Goal: Task Accomplishment & Management: Use online tool/utility

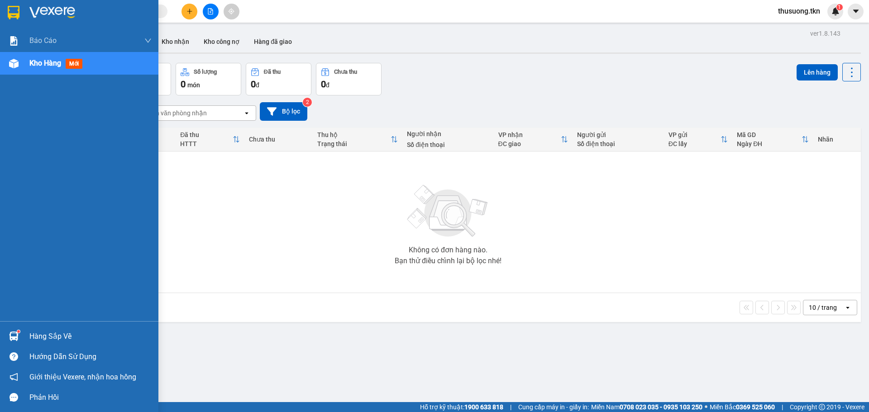
click at [31, 341] on div "Hàng sắp về" at bounding box center [90, 337] width 122 height 14
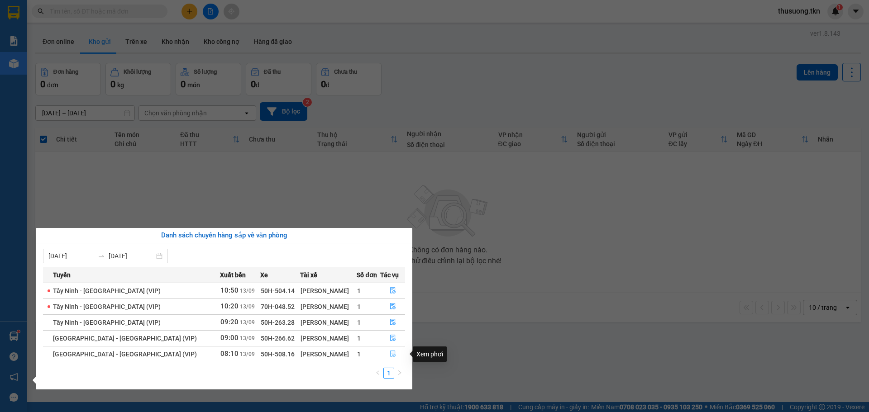
click at [383, 353] on button "button" at bounding box center [393, 354] width 24 height 14
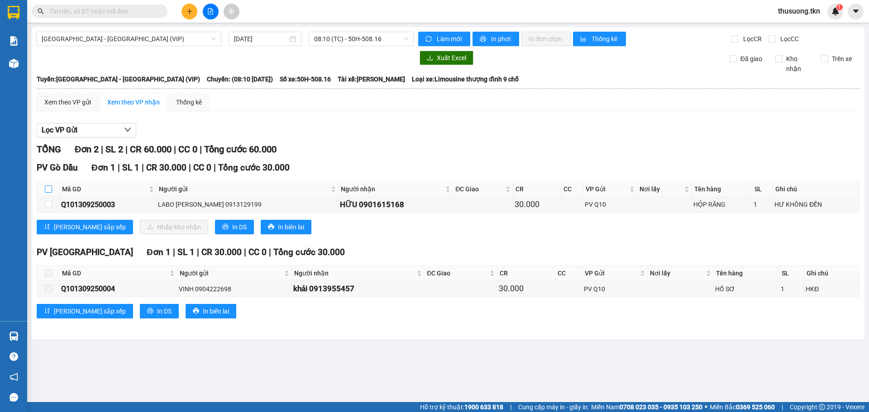
click at [50, 192] on input "checkbox" at bounding box center [48, 189] width 7 height 7
checkbox input "true"
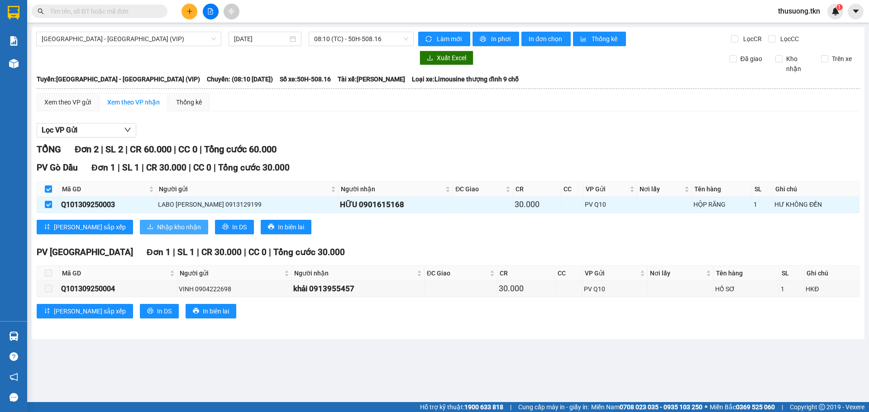
click at [161, 221] on button "Nhập kho nhận" at bounding box center [174, 227] width 68 height 14
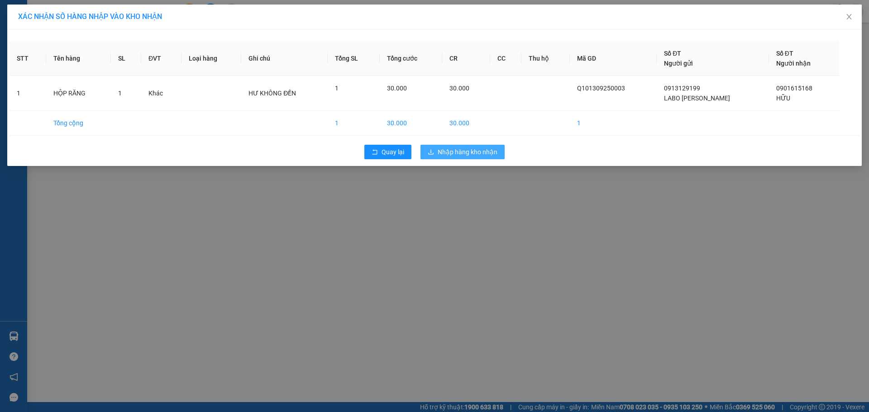
click at [478, 148] on span "Nhập hàng kho nhận" at bounding box center [468, 152] width 60 height 10
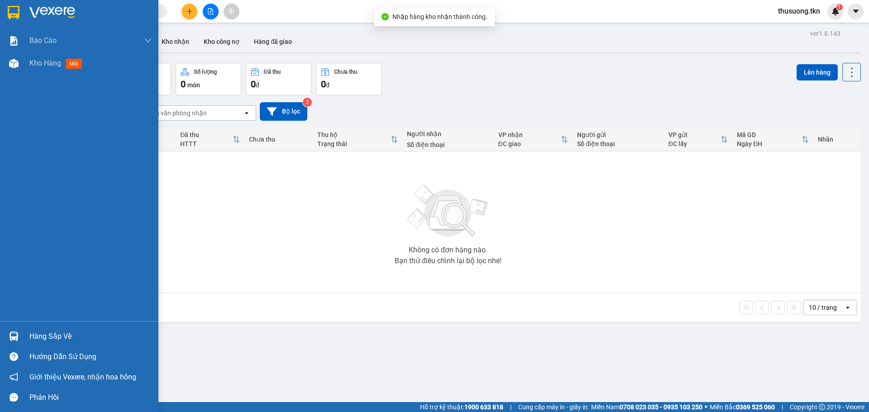
click at [67, 333] on div "Hàng sắp về" at bounding box center [90, 337] width 122 height 14
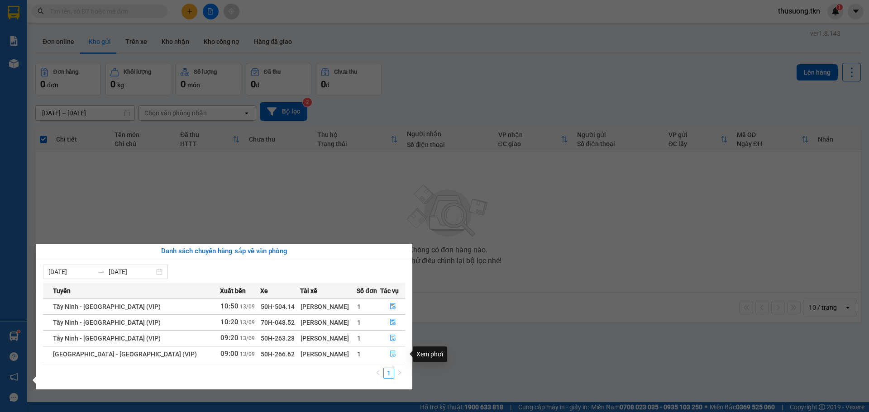
click at [390, 353] on icon "file-done" at bounding box center [393, 354] width 6 height 6
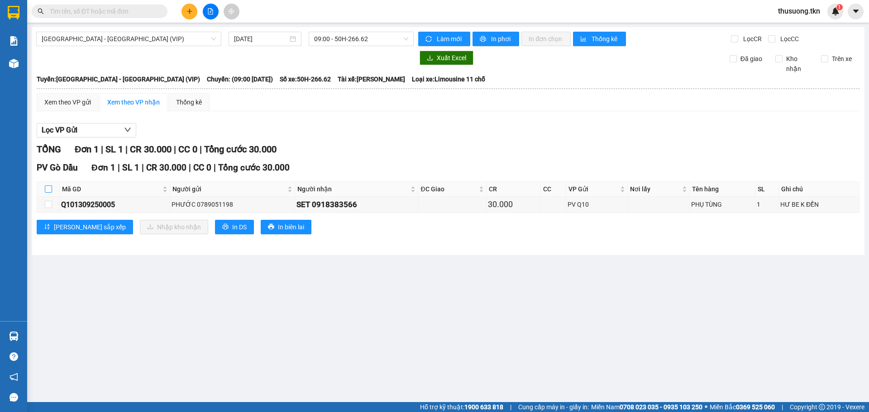
click at [47, 188] on input "checkbox" at bounding box center [48, 189] width 7 height 7
checkbox input "true"
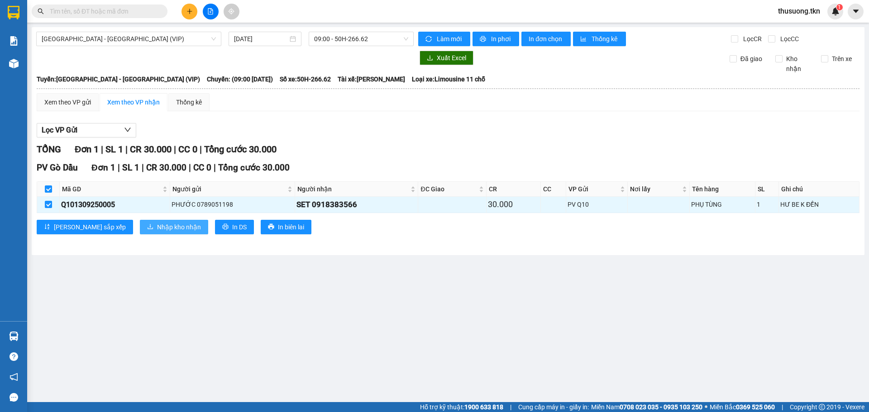
click at [140, 221] on button "Nhập kho nhận" at bounding box center [174, 227] width 68 height 14
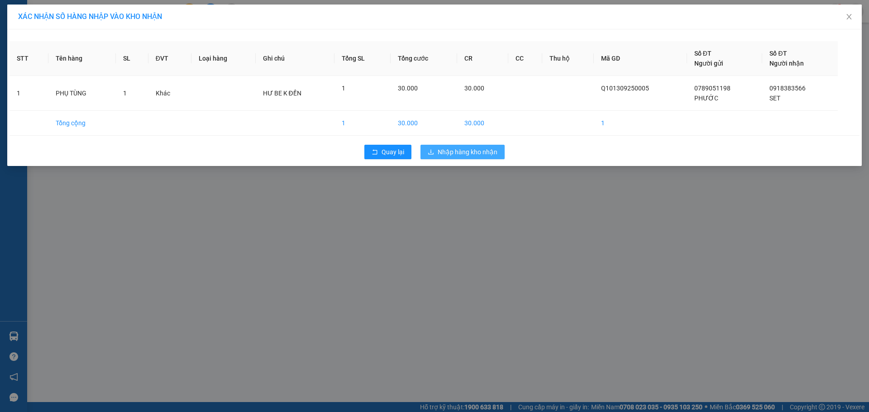
click at [451, 155] on div "Quay lại Nhập hàng kho nhận" at bounding box center [435, 152] width 850 height 24
click at [451, 155] on span "Nhập hàng kho nhận" at bounding box center [468, 152] width 60 height 10
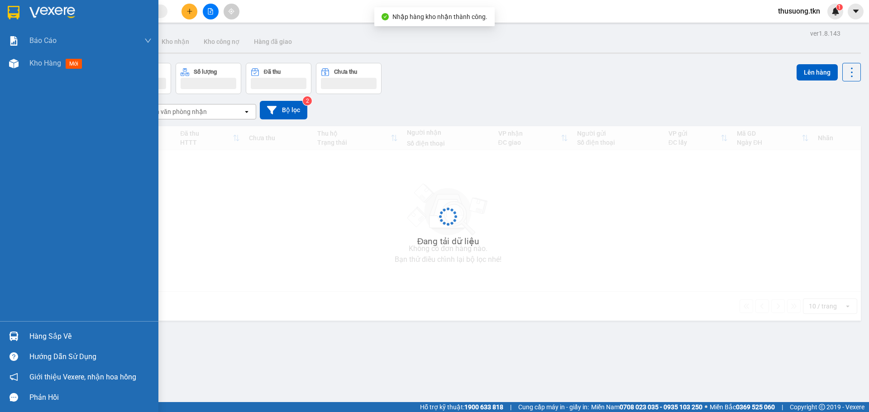
click at [17, 333] on img at bounding box center [14, 337] width 10 height 10
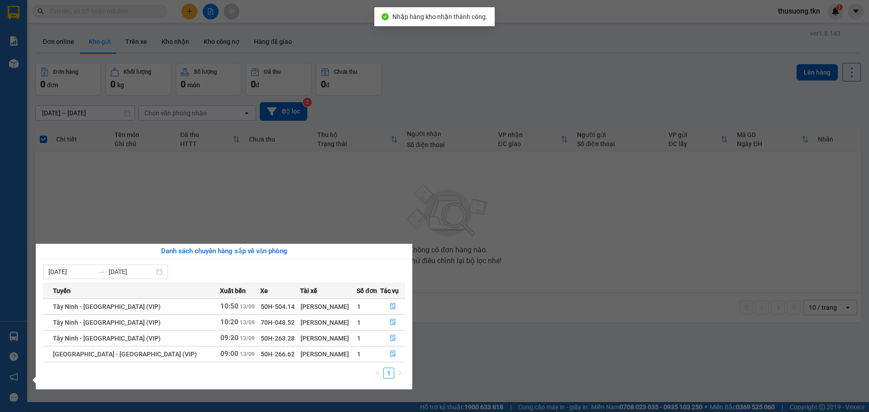
click at [384, 191] on section "Kết quả tìm kiếm ( 0 ) Bộ lọc No Data thusuong.tkn 1 Báo cáo Mẫu 1: Báo cáo dòn…" at bounding box center [434, 206] width 869 height 412
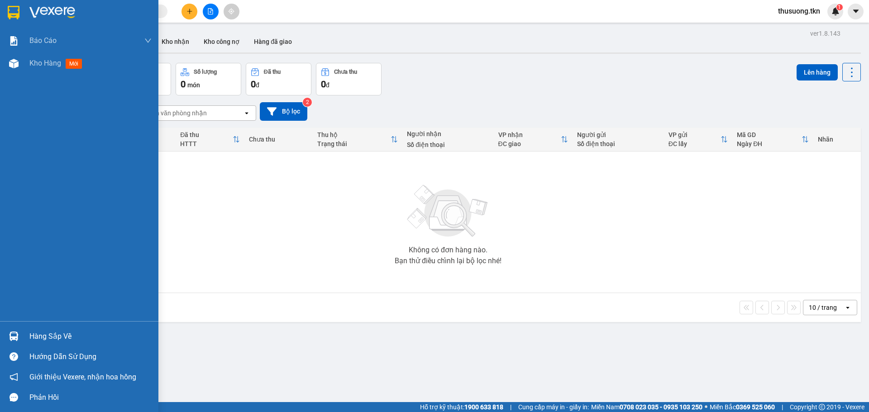
click at [48, 337] on div "Hàng sắp về" at bounding box center [90, 337] width 122 height 14
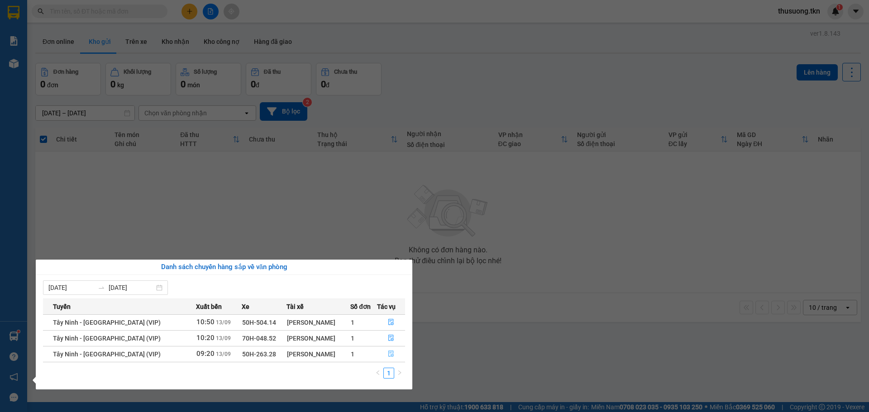
click at [388, 355] on icon "file-done" at bounding box center [391, 354] width 6 height 6
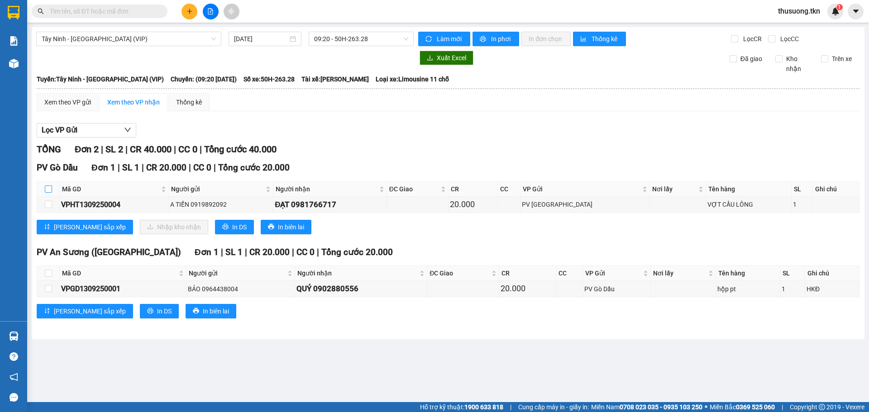
click at [48, 192] on input "checkbox" at bounding box center [48, 189] width 7 height 7
checkbox input "true"
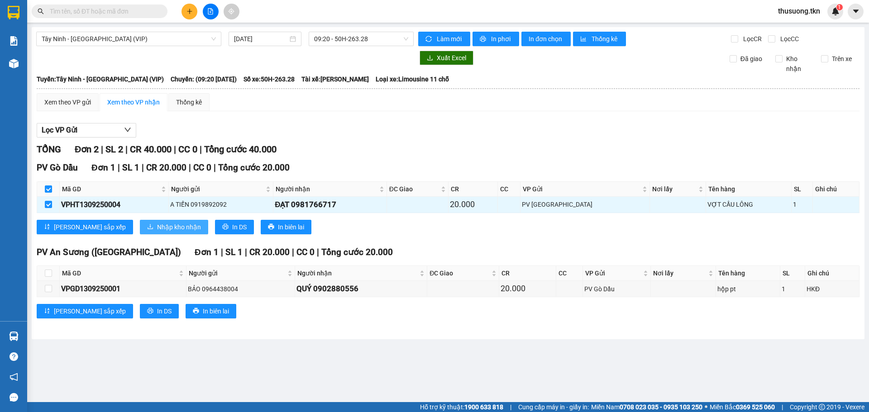
click at [144, 231] on button "Nhập kho nhận" at bounding box center [174, 227] width 68 height 14
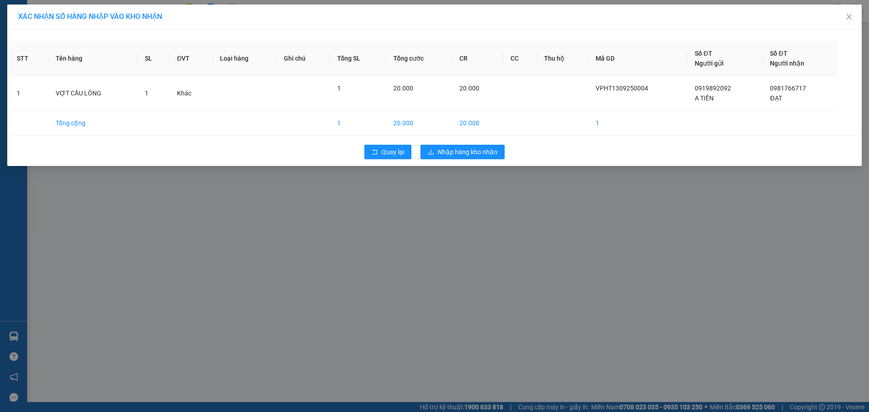
click at [448, 160] on div "Quay lại Nhập hàng kho nhận" at bounding box center [435, 152] width 850 height 24
click at [448, 149] on span "Nhập hàng kho nhận" at bounding box center [468, 152] width 60 height 10
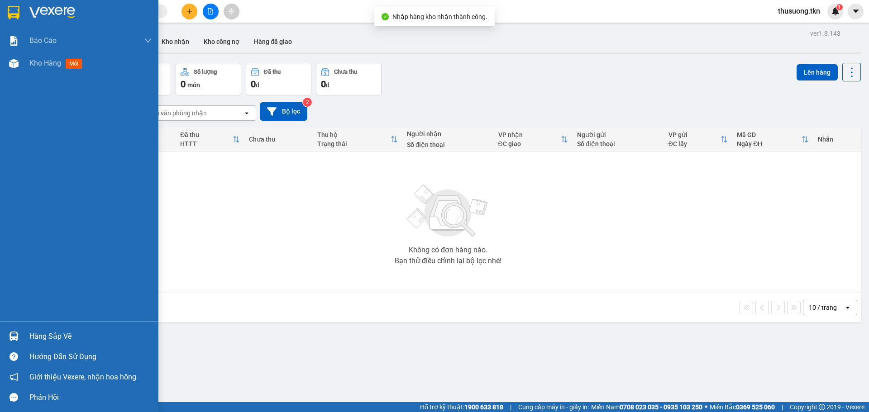
click at [31, 322] on div "Hàng sắp về Hướng dẫn sử dụng Giới thiệu Vexere, nhận hoa hồng Phản hồi" at bounding box center [79, 364] width 158 height 86
click at [38, 336] on div "Hàng sắp về" at bounding box center [90, 337] width 122 height 14
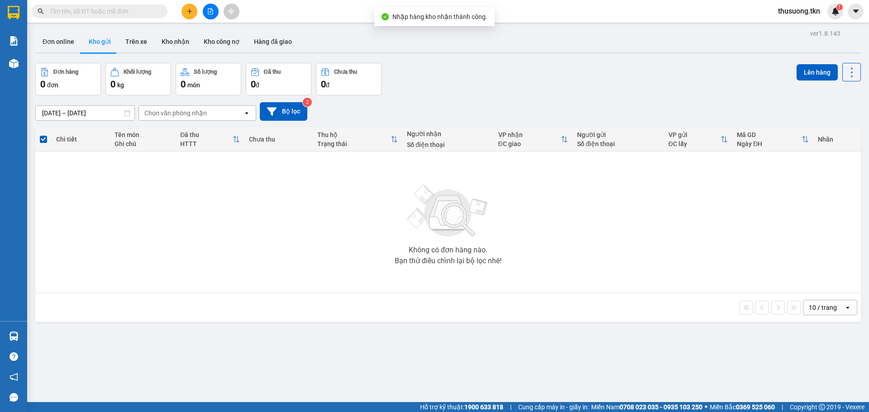
click at [384, 190] on section "Kết quả tìm kiếm ( 0 ) Bộ lọc No Data thusuong.tkn 1 Báo cáo Mẫu 1: Báo cáo dòn…" at bounding box center [434, 206] width 869 height 412
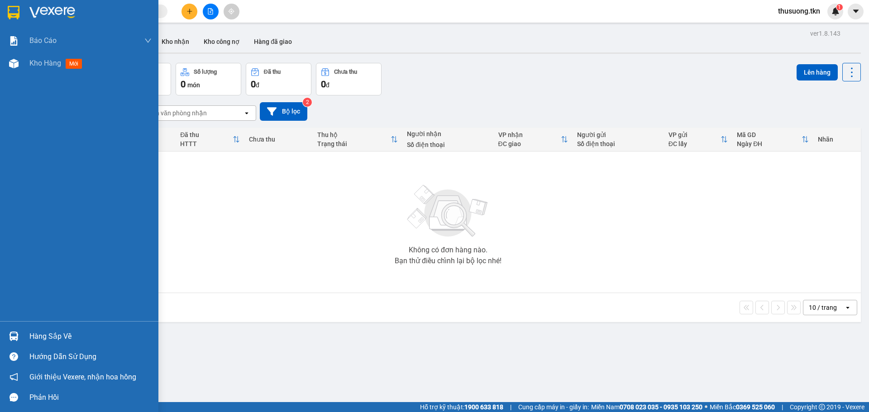
click at [24, 334] on div "Hàng sắp về" at bounding box center [79, 336] width 158 height 20
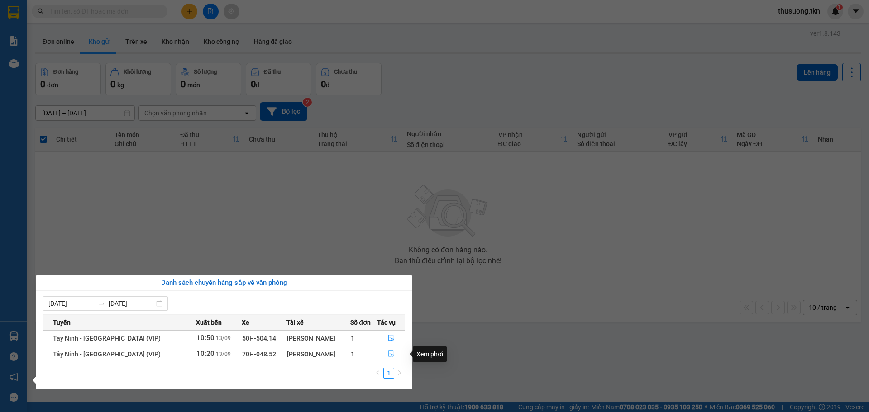
click at [388, 352] on icon "file-done" at bounding box center [391, 354] width 6 height 6
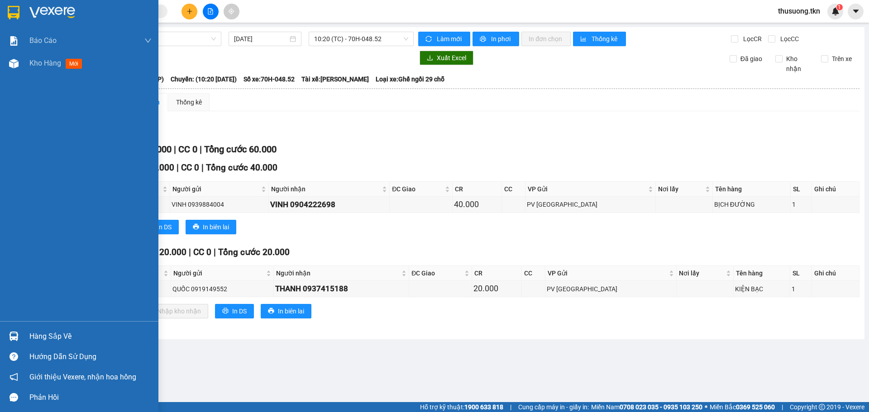
click at [36, 346] on div "Hàng sắp về" at bounding box center [79, 336] width 158 height 20
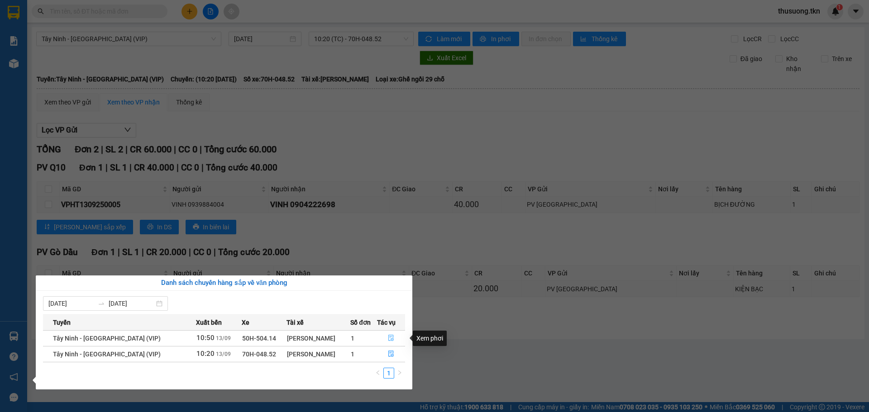
click at [389, 340] on icon "file-done" at bounding box center [391, 338] width 6 height 6
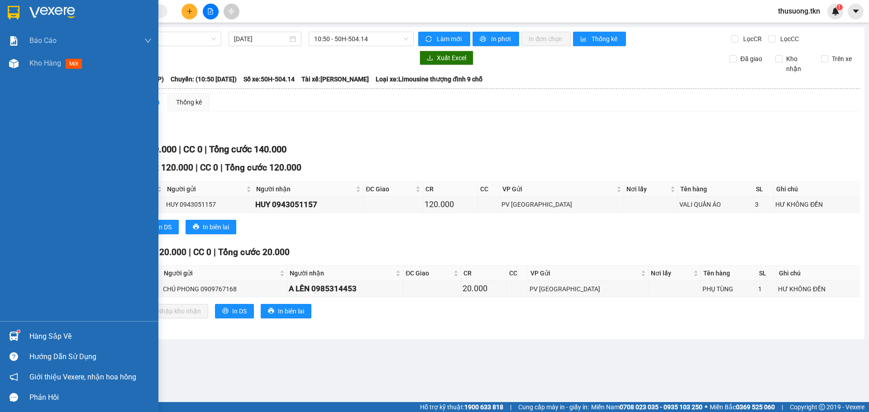
click at [16, 332] on img at bounding box center [14, 337] width 10 height 10
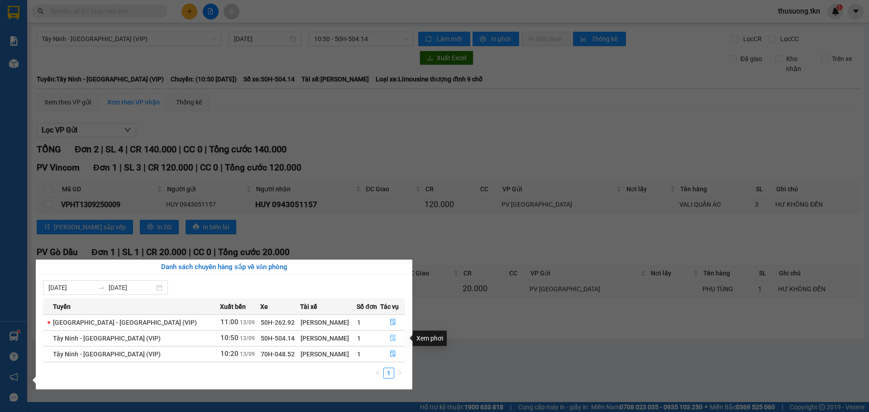
click at [390, 337] on icon "file-done" at bounding box center [393, 338] width 6 height 6
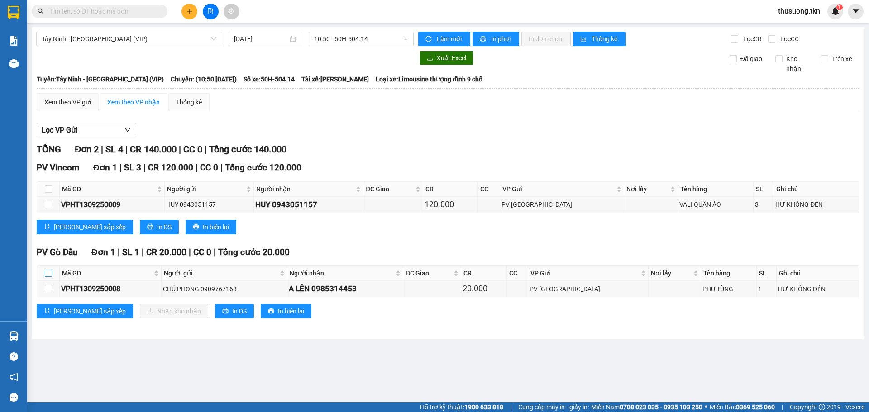
click at [49, 273] on input "checkbox" at bounding box center [48, 273] width 7 height 7
checkbox input "true"
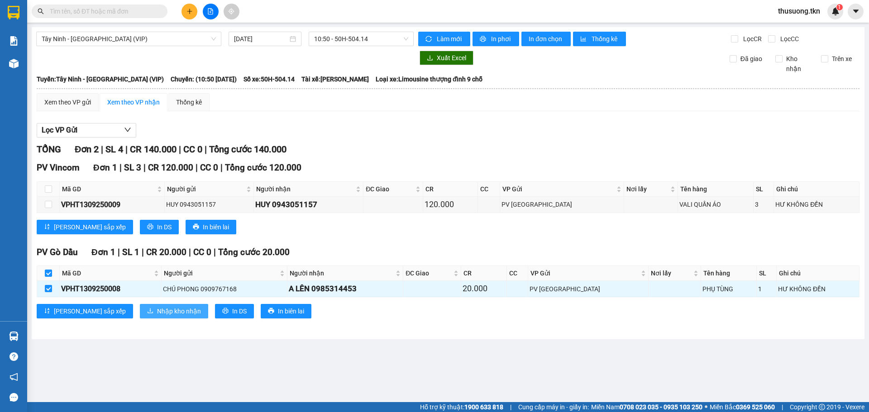
click at [157, 310] on span "Nhập kho nhận" at bounding box center [179, 311] width 44 height 10
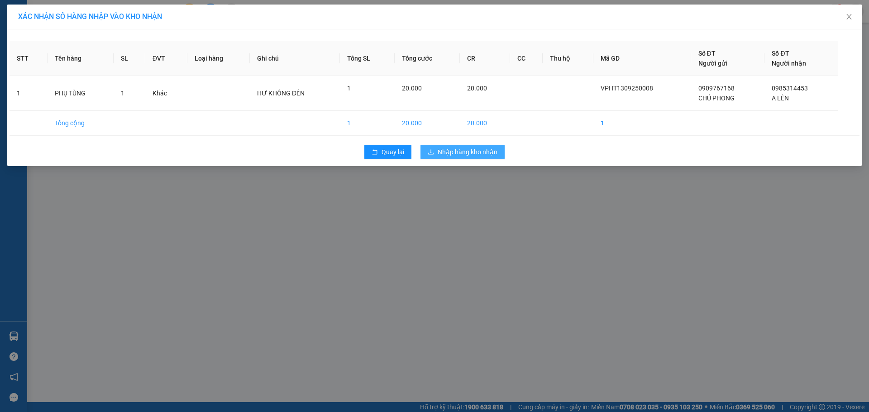
click at [469, 151] on span "Nhập hàng kho nhận" at bounding box center [468, 152] width 60 height 10
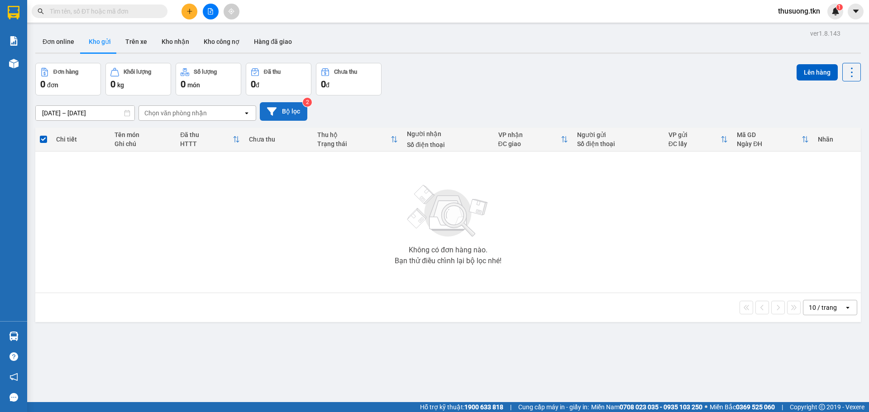
click at [284, 111] on button "Bộ lọc" at bounding box center [284, 111] width 48 height 19
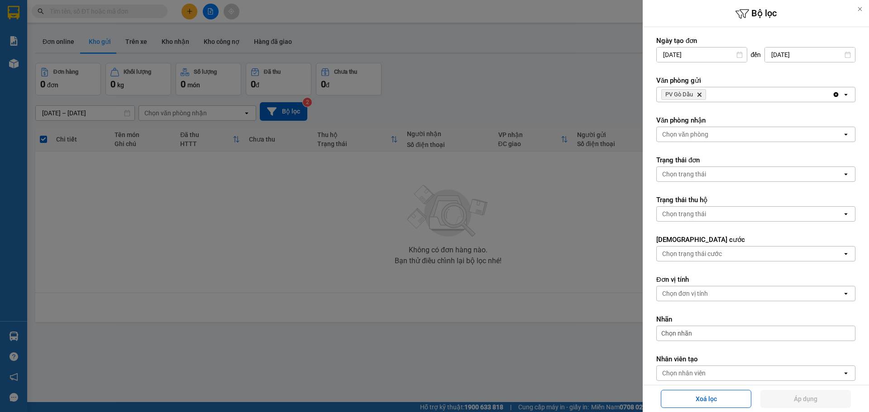
click at [326, 243] on div at bounding box center [434, 206] width 869 height 412
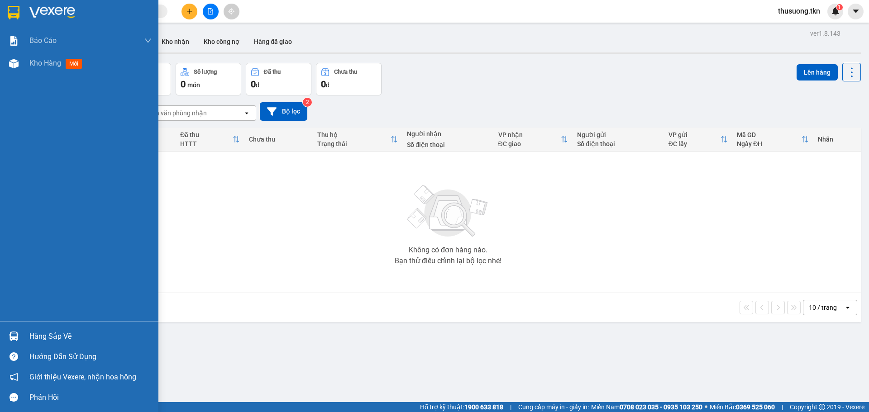
click at [12, 334] on img at bounding box center [14, 337] width 10 height 10
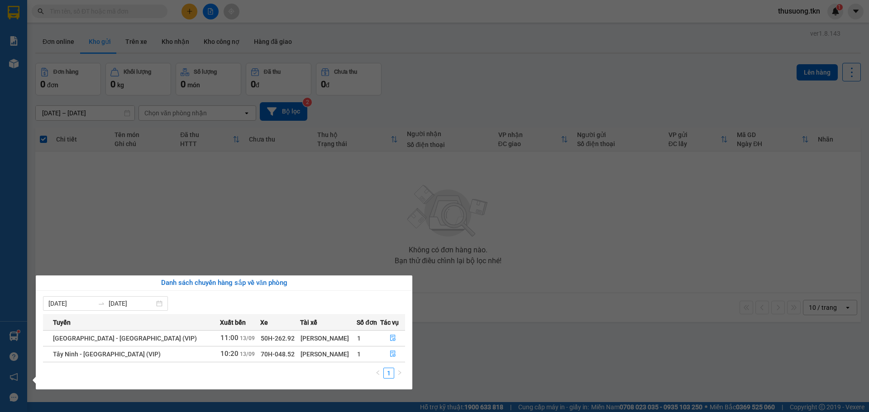
click at [532, 86] on section "Kết quả tìm kiếm ( 0 ) Bộ lọc No Data thusuong.tkn 1 Báo cáo Mẫu 1: Báo cáo dòn…" at bounding box center [434, 206] width 869 height 412
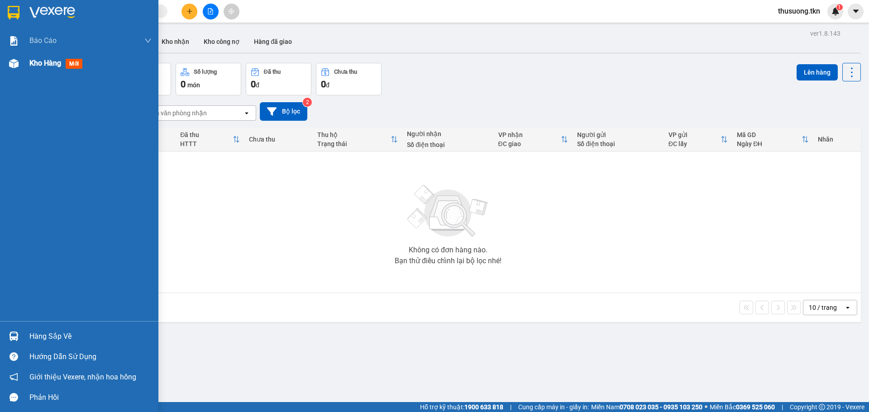
click at [47, 58] on div "Kho hàng mới" at bounding box center [57, 62] width 57 height 11
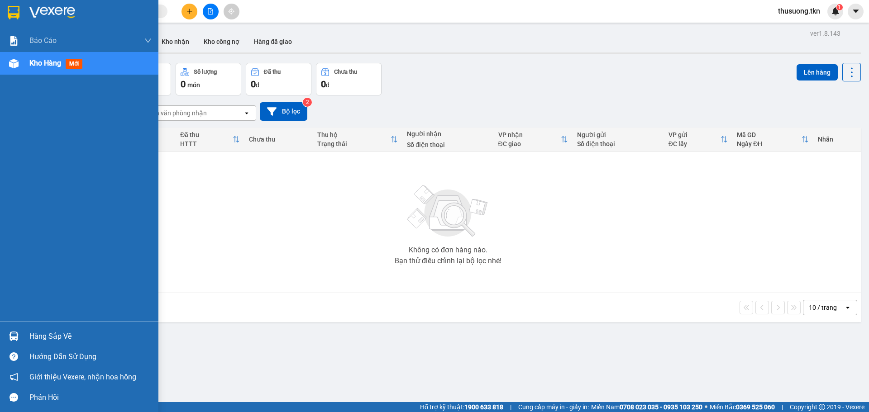
click at [13, 65] on img at bounding box center [14, 64] width 10 height 10
click at [53, 336] on div "Hàng sắp về" at bounding box center [90, 337] width 122 height 14
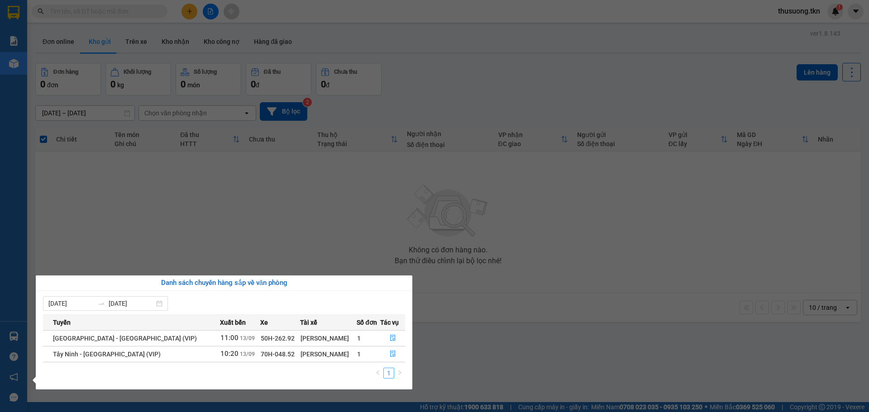
click at [387, 370] on link "1" at bounding box center [389, 373] width 10 height 10
drag, startPoint x: 381, startPoint y: 180, endPoint x: 380, endPoint y: 174, distance: 6.4
click at [381, 179] on section "Kết quả tìm kiếm ( 0 ) Bộ lọc No Data thusuong.tkn 1 Báo cáo Mẫu 1: Báo cáo dòn…" at bounding box center [434, 206] width 869 height 412
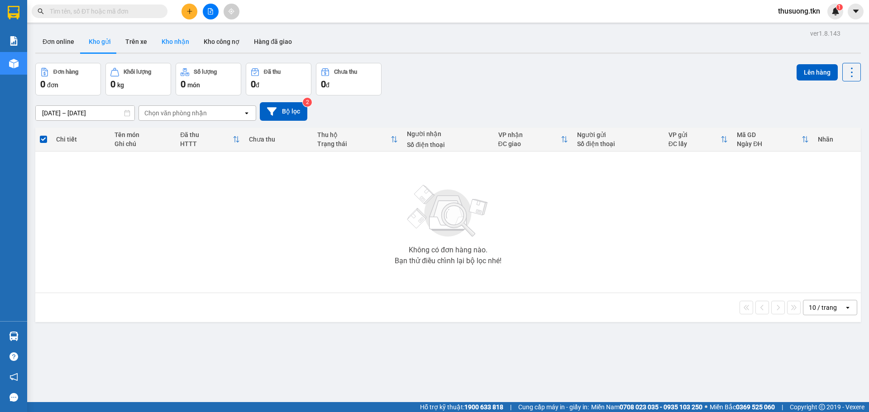
click at [180, 42] on button "Kho nhận" at bounding box center [175, 42] width 42 height 22
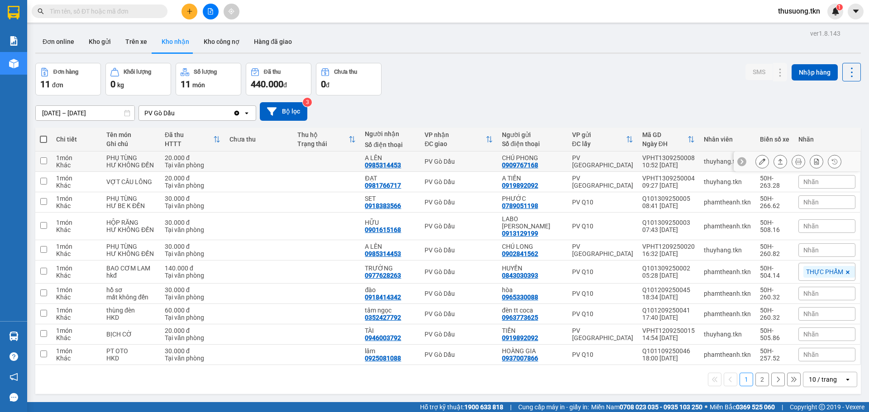
click at [632, 159] on div "PV [GEOGRAPHIC_DATA]" at bounding box center [602, 161] width 61 height 14
checkbox input "true"
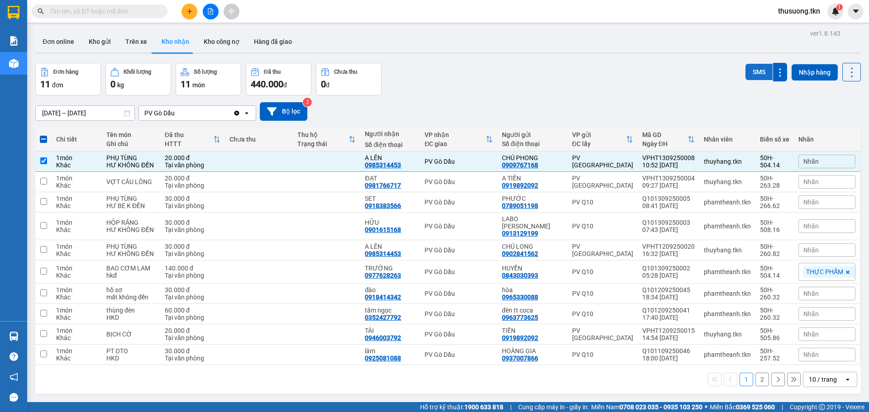
click at [750, 69] on button "SMS" at bounding box center [758, 72] width 27 height 16
click at [480, 83] on div "Đơn hàng 11 đơn Khối lượng 0 kg Số lượng 11 món Đã thu 440.000 đ Chưa thu 0 đ S…" at bounding box center [448, 79] width 826 height 33
